Goal: Task Accomplishment & Management: Manage account settings

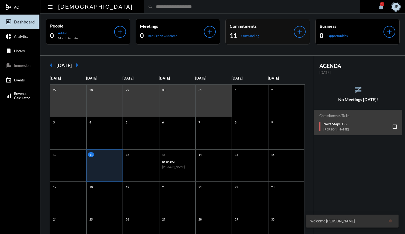
click at [247, 38] on div "11 Outstanding" at bounding box center [262, 35] width 64 height 9
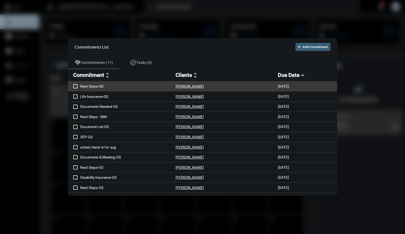
click at [151, 86] on p "Next Steps-GS" at bounding box center [127, 86] width 95 height 4
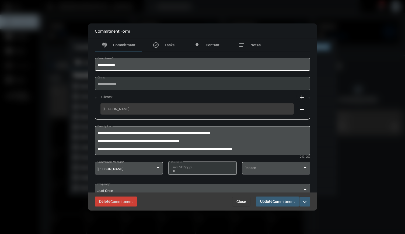
click at [237, 200] on span "Close" at bounding box center [241, 201] width 10 height 4
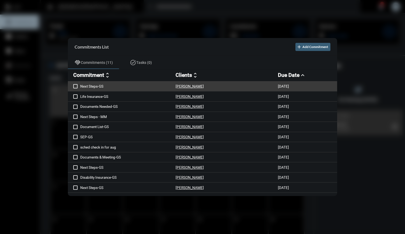
click at [207, 84] on div "Emiliano Pares" at bounding box center [227, 86] width 102 height 5
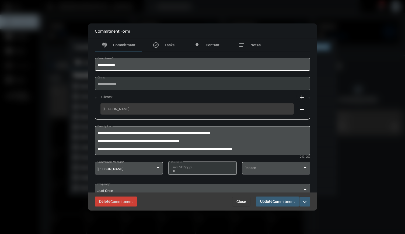
click at [242, 200] on span "Close" at bounding box center [241, 201] width 10 height 4
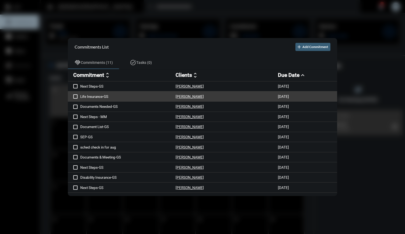
click at [150, 95] on p "Life Insurance-GS" at bounding box center [127, 96] width 95 height 4
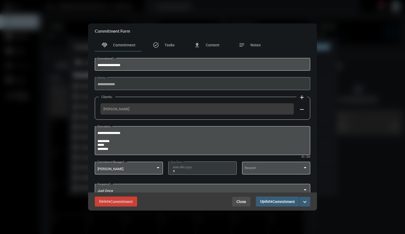
click at [241, 200] on span "Close" at bounding box center [241, 201] width 10 height 4
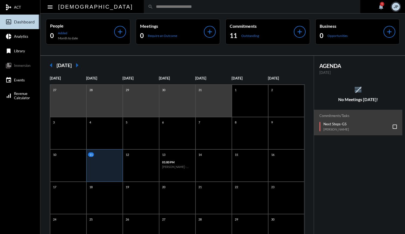
click at [177, 5] on input "text" at bounding box center [254, 6] width 203 height 5
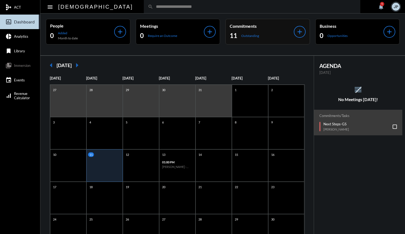
click at [216, 34] on p "Outstanding" at bounding box center [250, 36] width 18 height 4
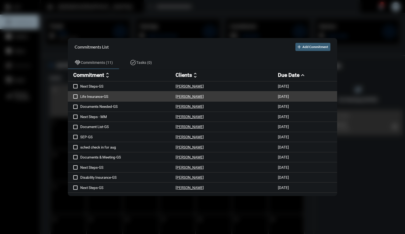
click at [145, 95] on p "Life Insurance-GS" at bounding box center [127, 96] width 95 height 4
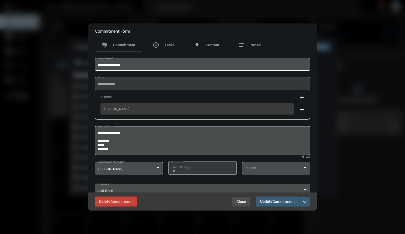
click at [216, 133] on span "Close" at bounding box center [241, 201] width 10 height 4
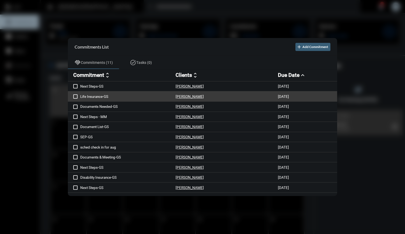
click at [142, 98] on p "Life Insurance-GS" at bounding box center [127, 96] width 95 height 4
